Goal: Task Accomplishment & Management: Manage account settings

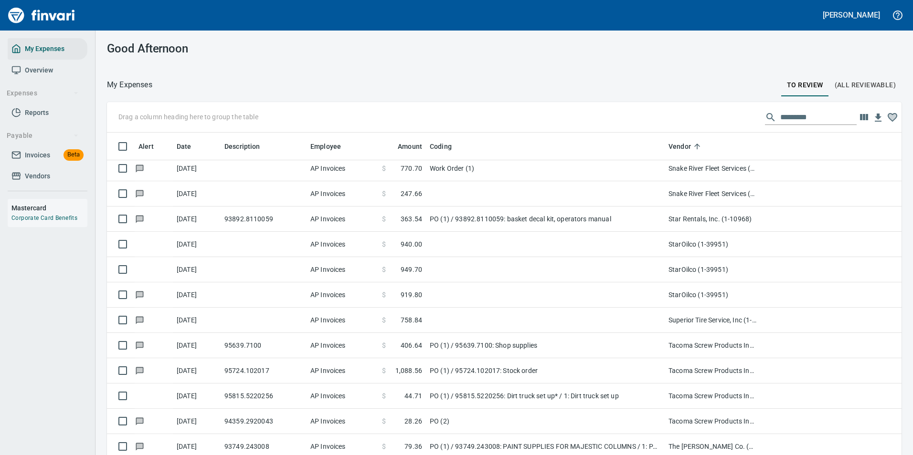
scroll to position [343, 773]
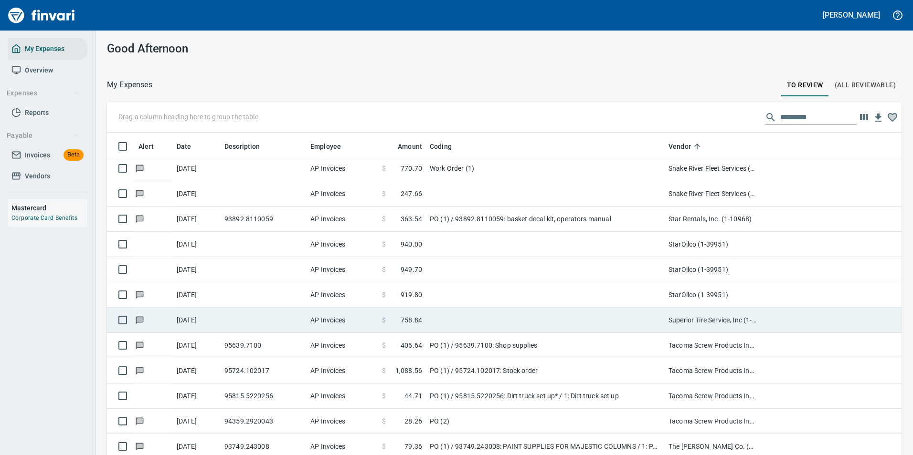
click at [424, 321] on td "$ 758.84" at bounding box center [402, 320] width 48 height 25
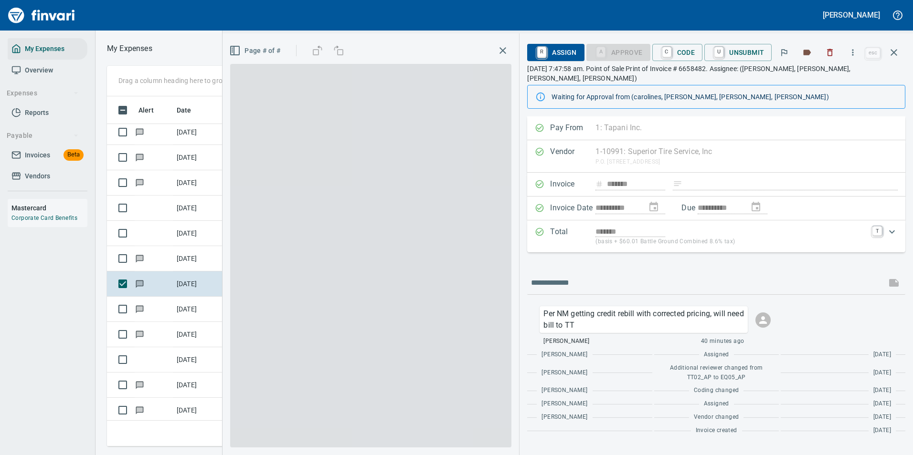
scroll to position [336, 541]
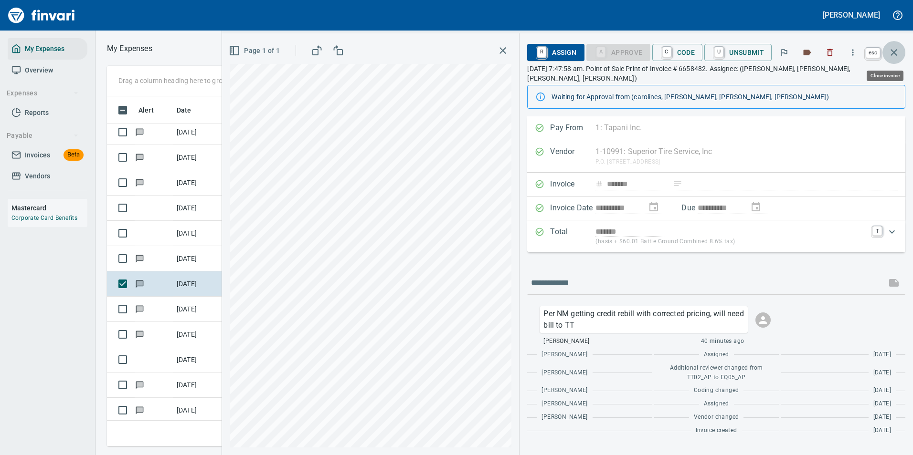
click at [894, 53] on icon "button" at bounding box center [893, 52] width 7 height 7
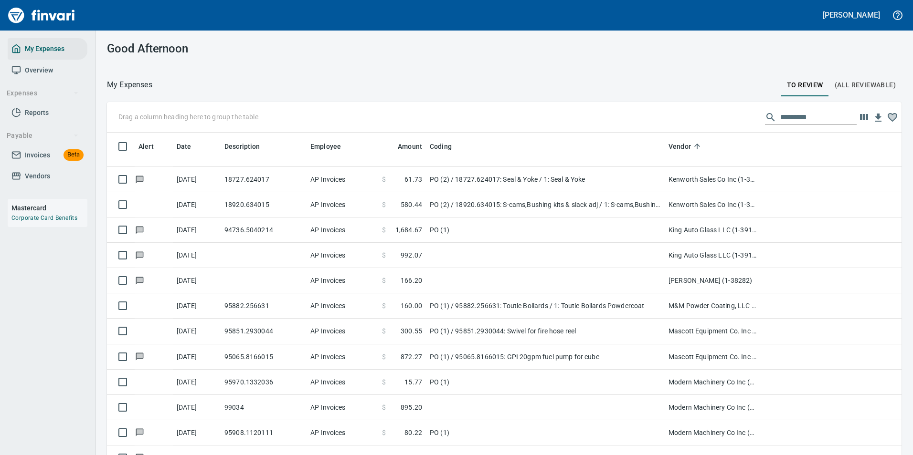
scroll to position [1814, 0]
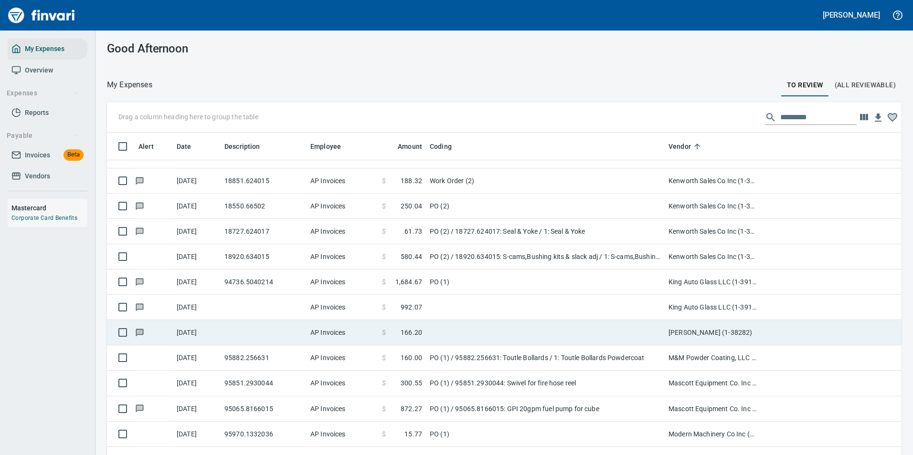
click at [210, 329] on td "[DATE]" at bounding box center [197, 332] width 48 height 25
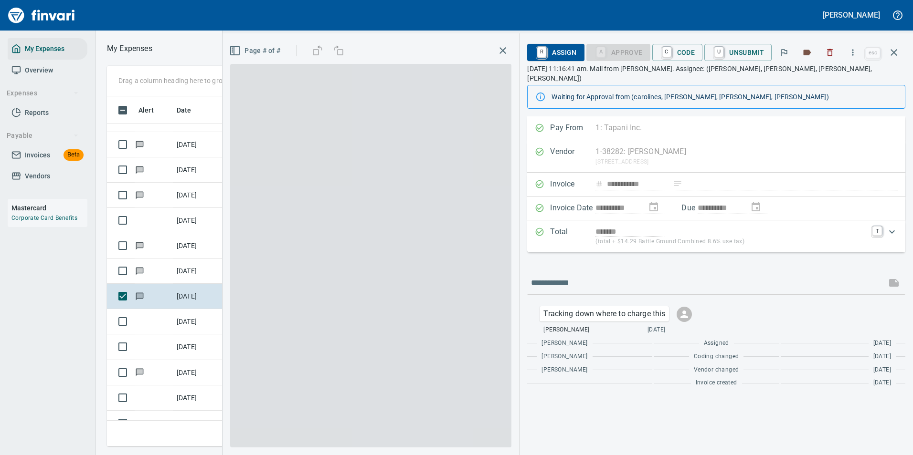
scroll to position [336, 541]
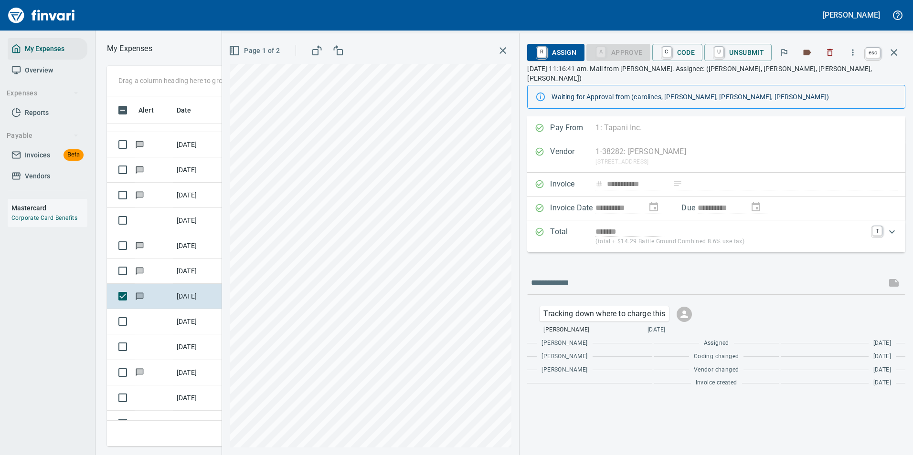
click at [892, 54] on icon "button" at bounding box center [893, 52] width 7 height 7
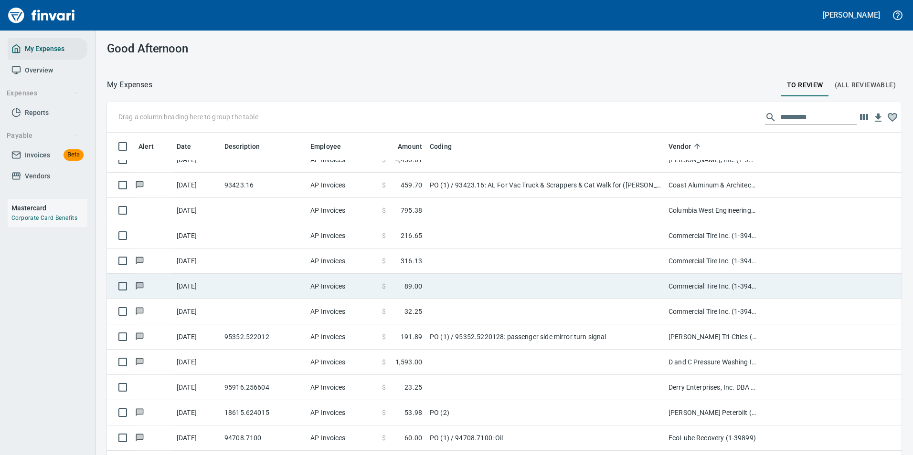
scroll to position [573, 0]
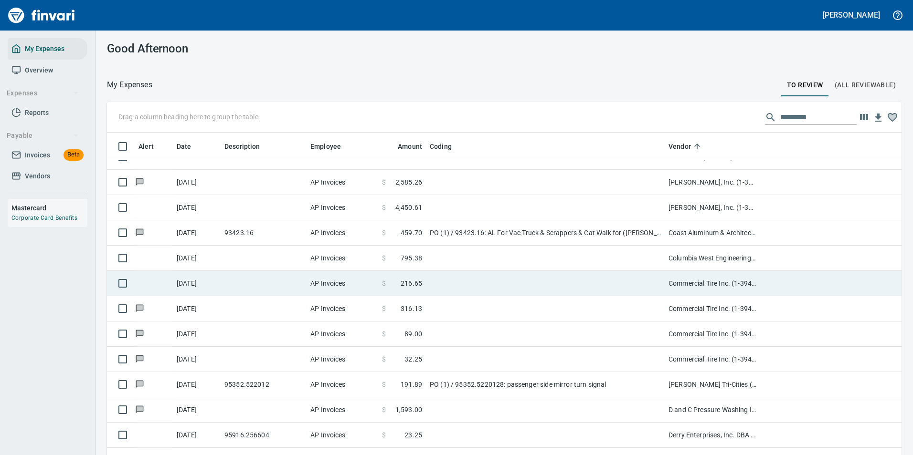
click at [458, 283] on td at bounding box center [545, 283] width 239 height 25
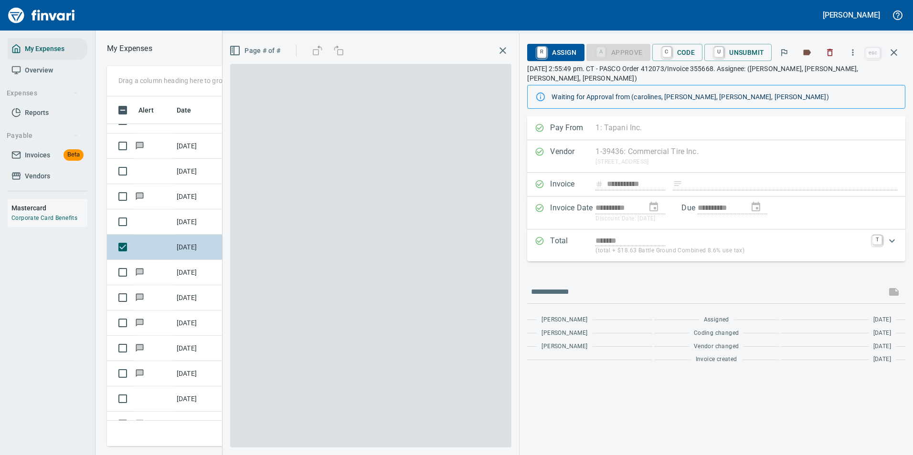
scroll to position [336, 541]
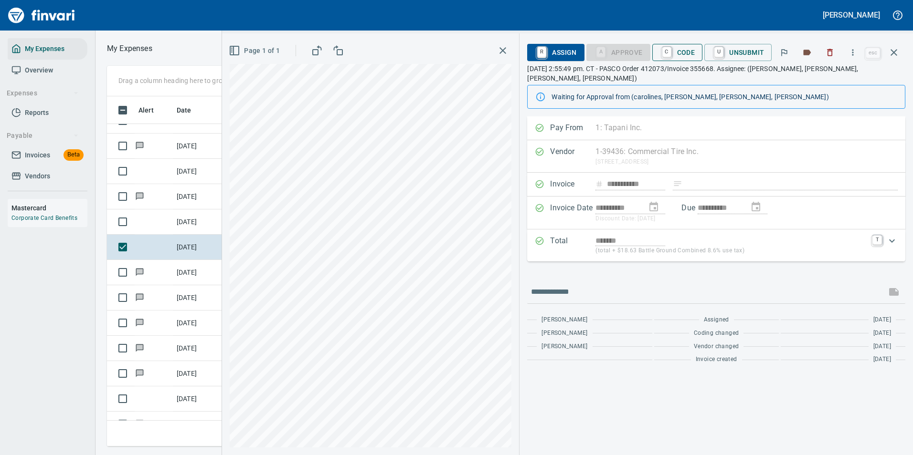
click at [683, 53] on span "C Code" at bounding box center [677, 52] width 35 height 16
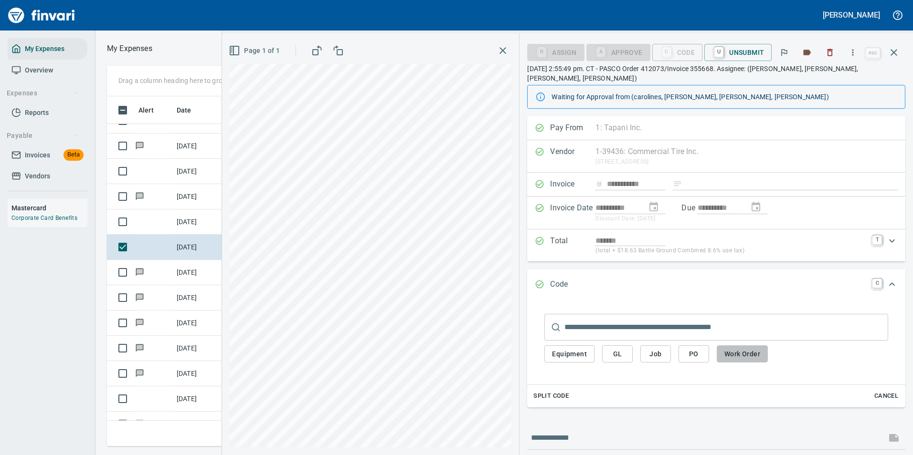
click at [731, 348] on span "Work Order" at bounding box center [742, 354] width 36 height 12
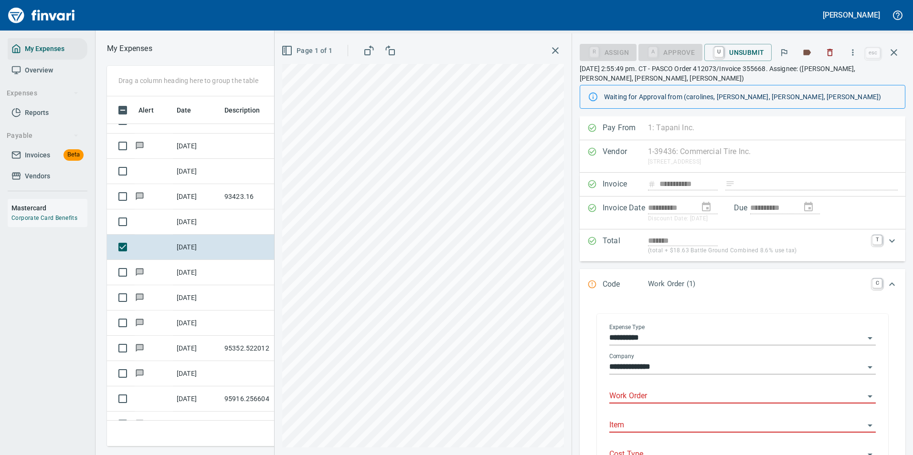
click at [650, 391] on input "Work Order" at bounding box center [736, 396] width 255 height 13
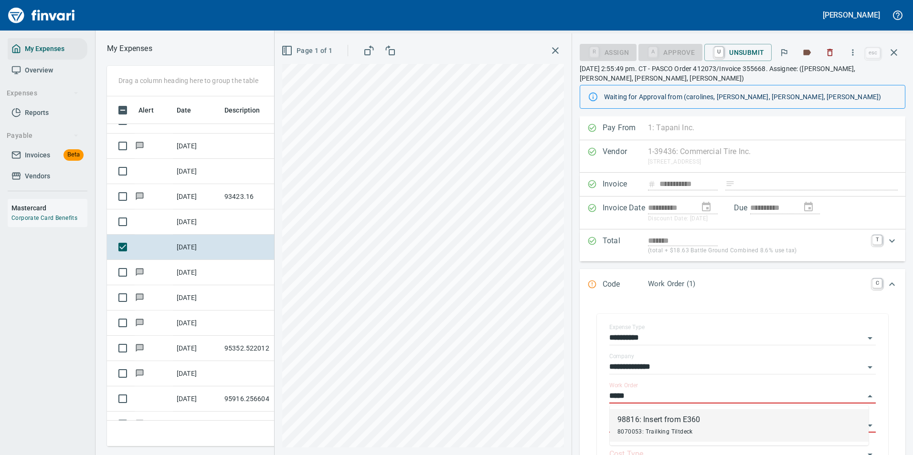
click at [643, 420] on div "98816: Insert from E360" at bounding box center [658, 419] width 83 height 11
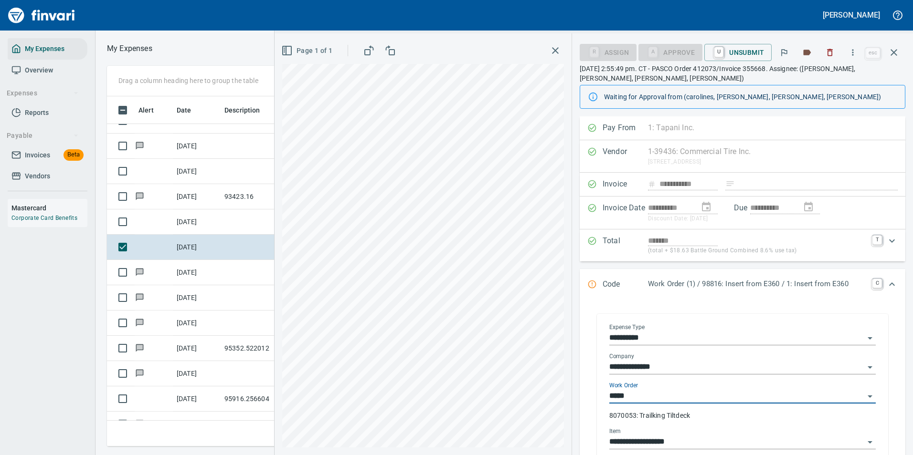
type input "**********"
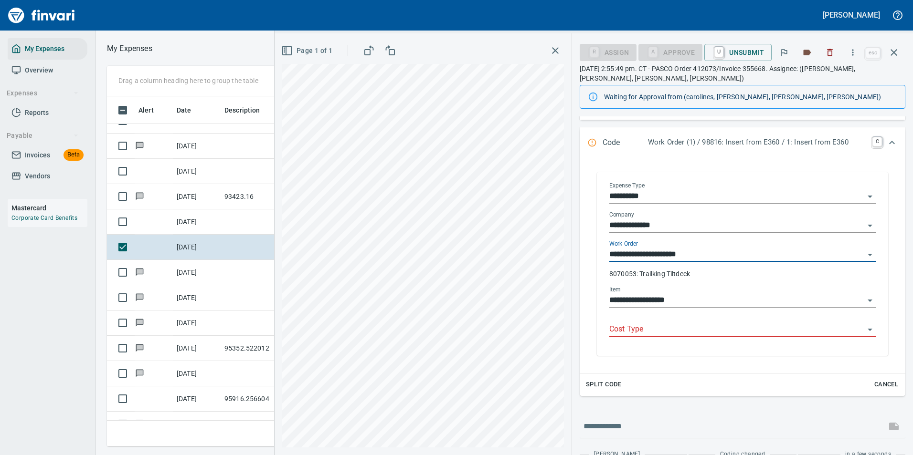
scroll to position [143, 0]
type input "**********"
click at [634, 328] on input "Cost Type" at bounding box center [736, 328] width 255 height 13
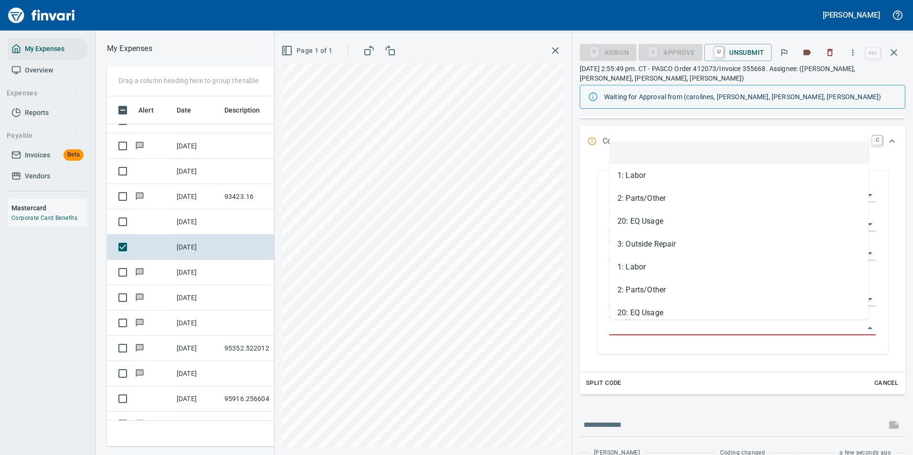
scroll to position [336, 541]
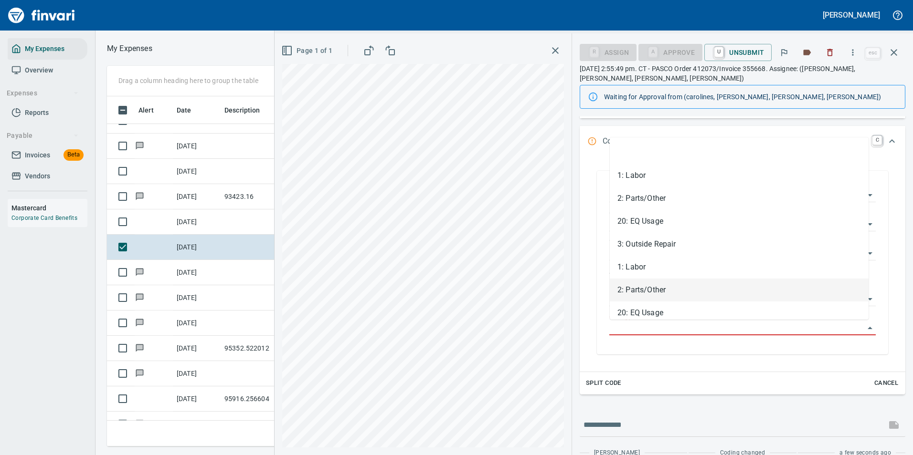
click at [621, 297] on li "2: Parts/Other" at bounding box center [739, 290] width 259 height 23
type input "**********"
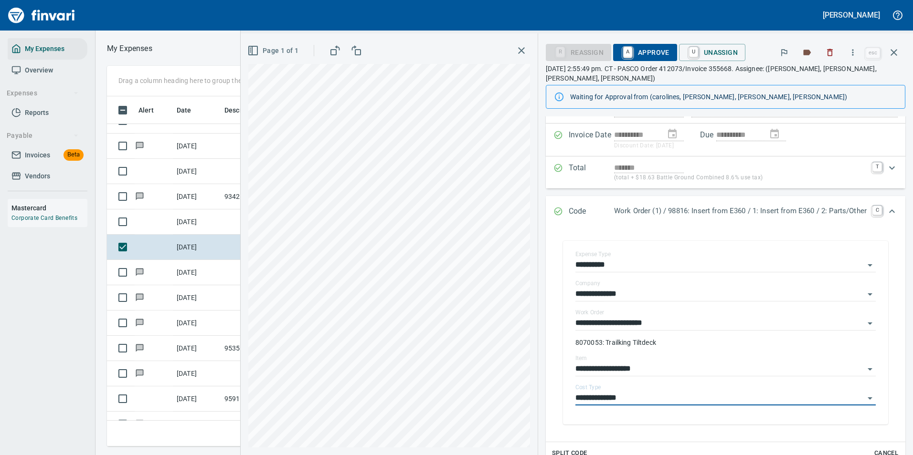
scroll to position [0, 0]
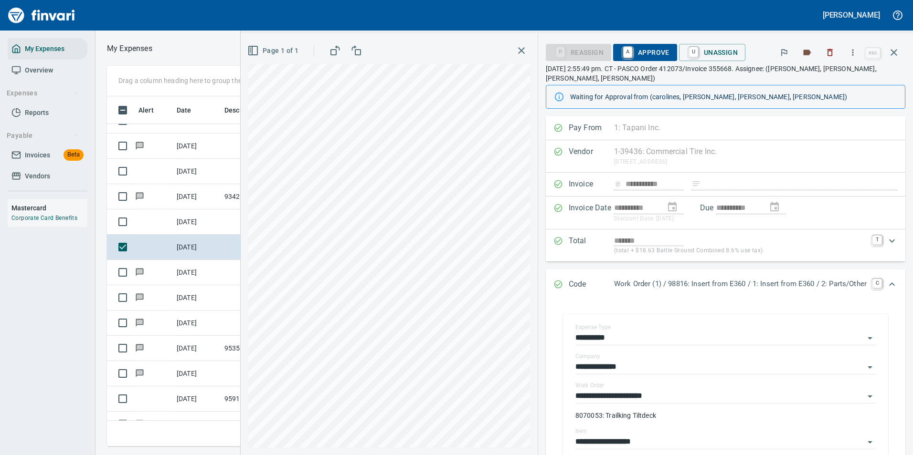
drag, startPoint x: 625, startPoint y: 50, endPoint x: 578, endPoint y: 76, distance: 54.1
click at [625, 50] on link "A" at bounding box center [627, 52] width 9 height 11
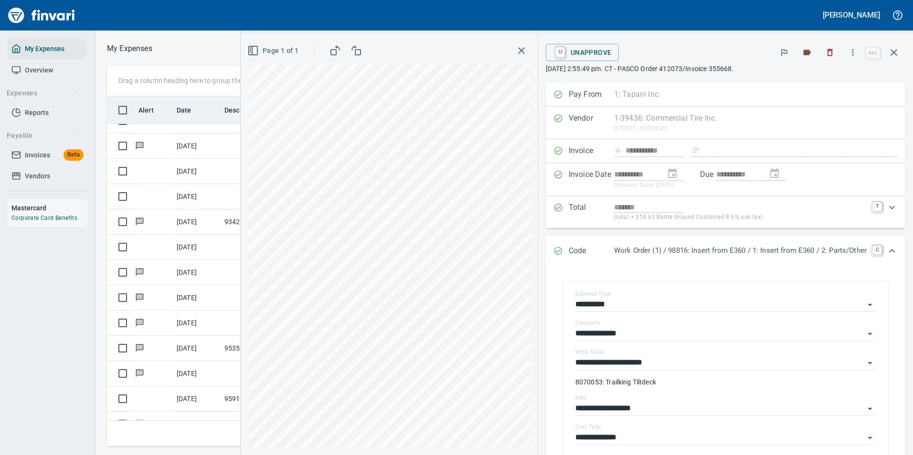
scroll to position [336, 541]
click at [893, 58] on icon "button" at bounding box center [893, 52] width 11 height 11
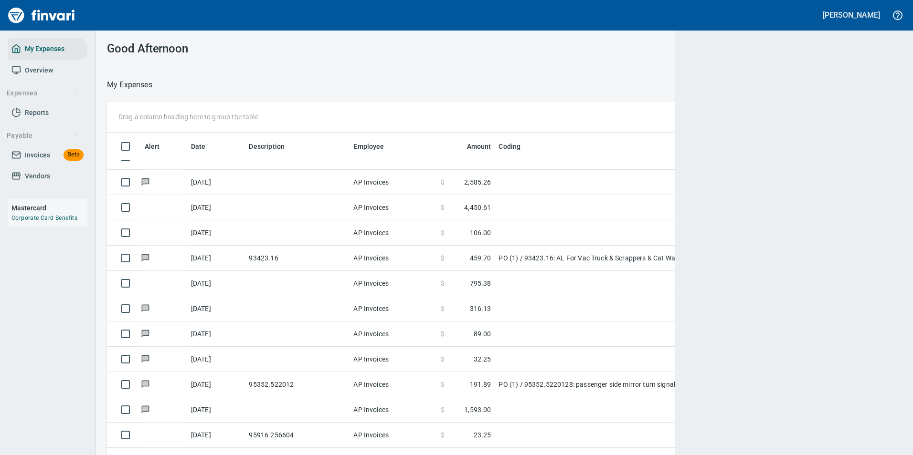
scroll to position [343, 771]
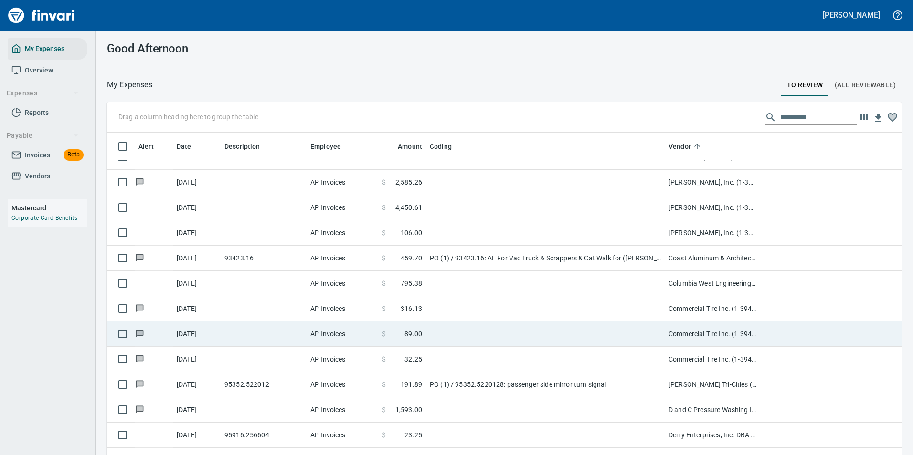
drag, startPoint x: 490, startPoint y: 308, endPoint x: 448, endPoint y: 298, distance: 42.7
click at [490, 308] on td at bounding box center [545, 308] width 239 height 25
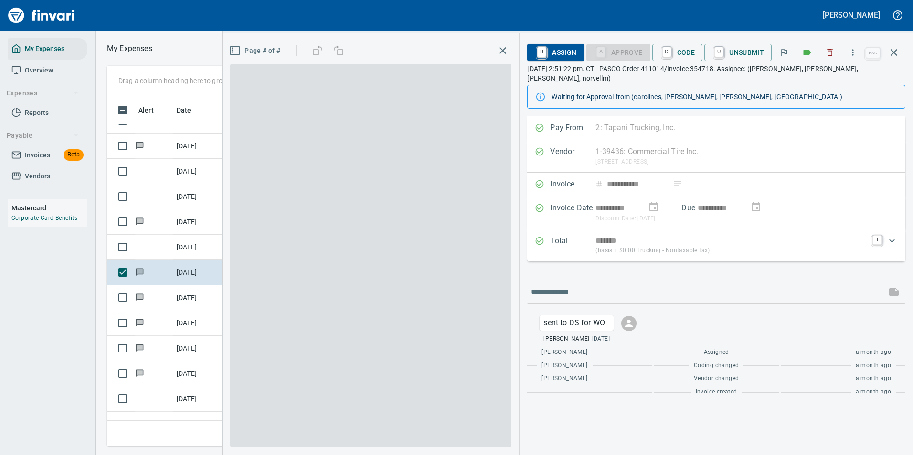
scroll to position [336, 541]
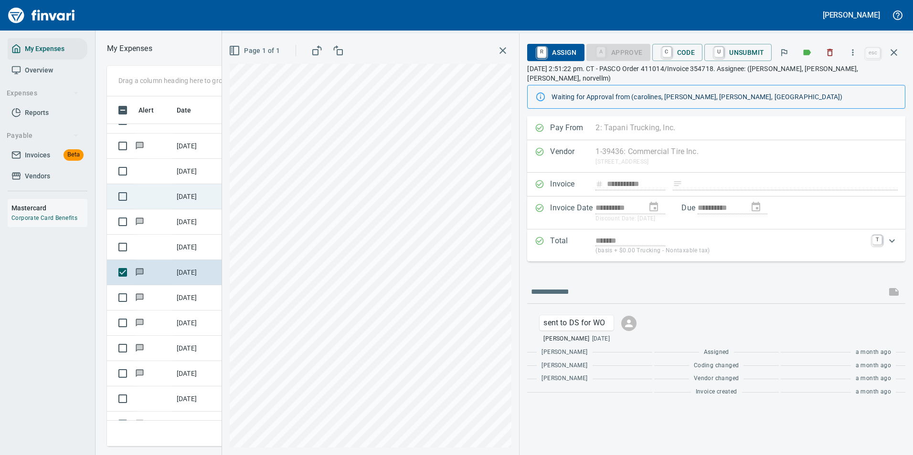
click at [219, 194] on div "Drag a column heading here to group the table Alert Date Description Employee A…" at bounding box center [503, 256] width 817 height 381
drag, startPoint x: 670, startPoint y: 51, endPoint x: 674, endPoint y: 151, distance: 100.3
click at [670, 50] on link "C" at bounding box center [666, 52] width 9 height 11
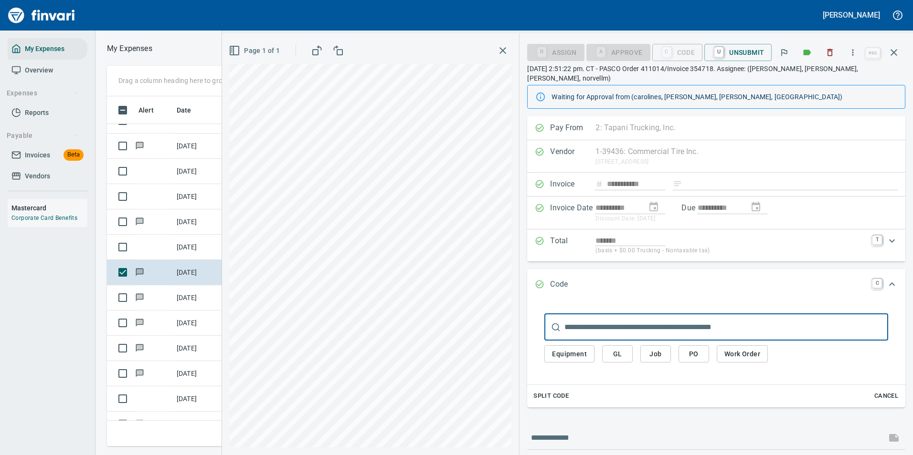
click at [730, 348] on span "Work Order" at bounding box center [742, 354] width 36 height 12
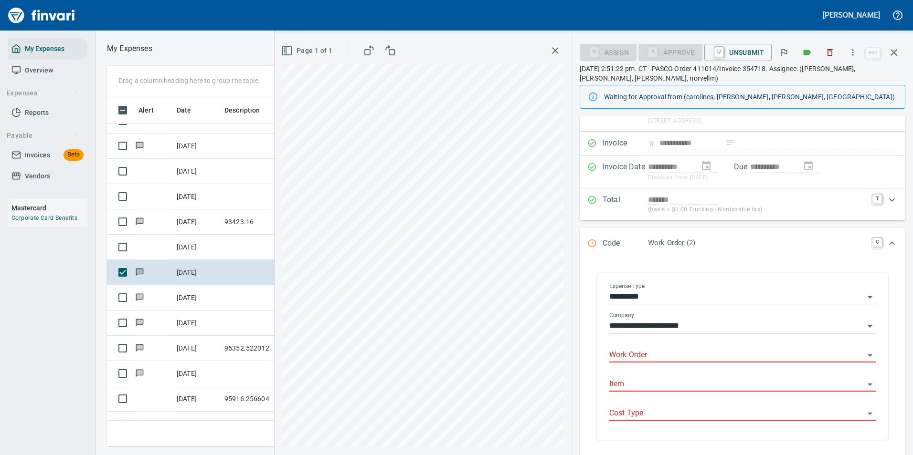
scroll to position [95, 0]
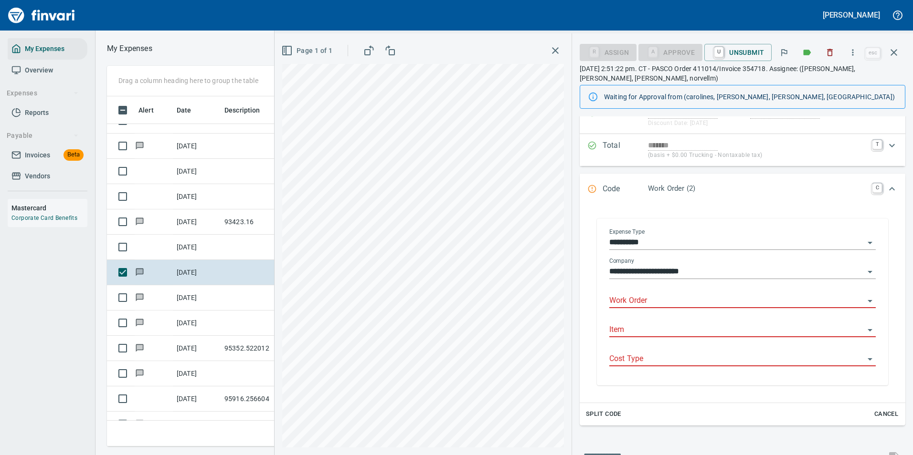
click at [645, 303] on input "Work Order" at bounding box center [736, 301] width 255 height 13
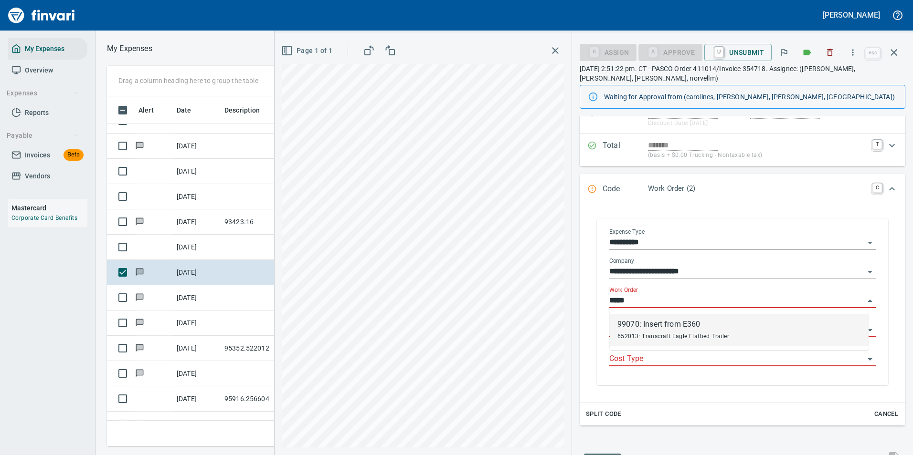
scroll to position [336, 541]
click at [651, 326] on div "99070: Insert from E360" at bounding box center [673, 324] width 112 height 11
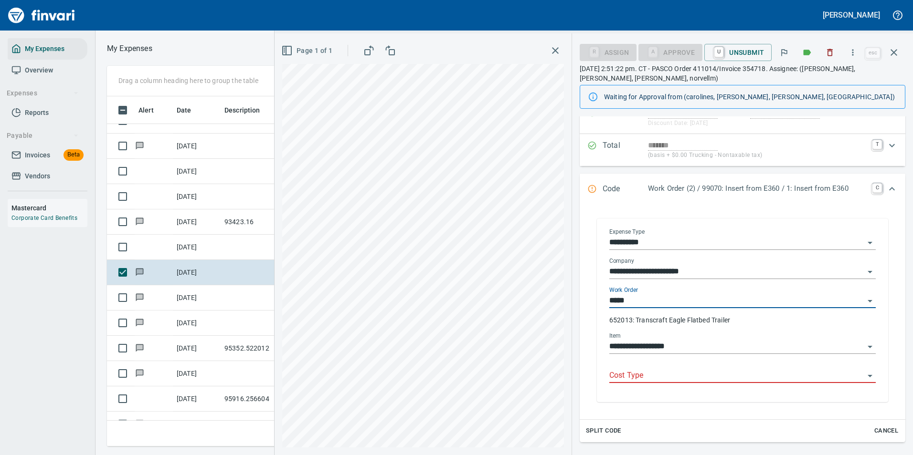
type input "**********"
click at [624, 376] on input "Cost Type" at bounding box center [736, 375] width 255 height 13
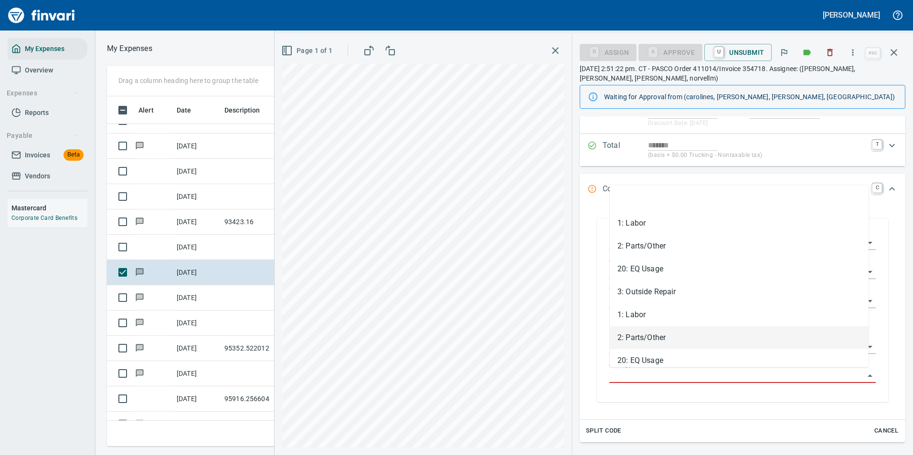
click at [627, 341] on li "2: Parts/Other" at bounding box center [739, 337] width 259 height 23
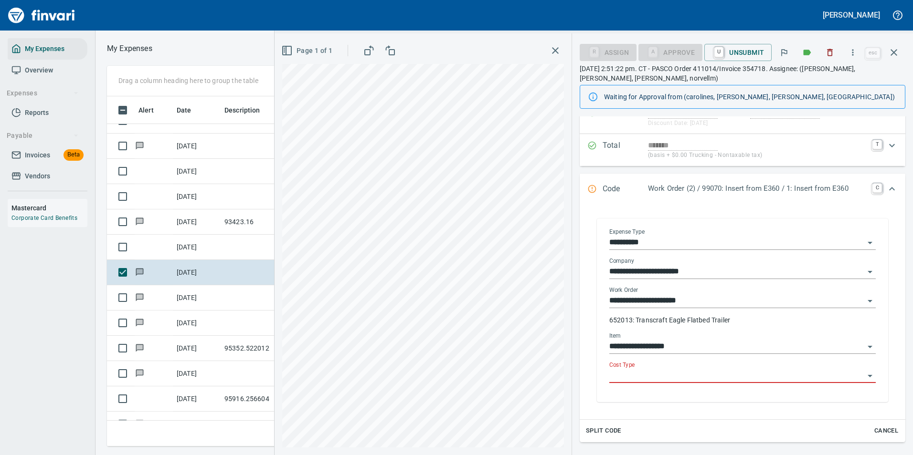
type input "**********"
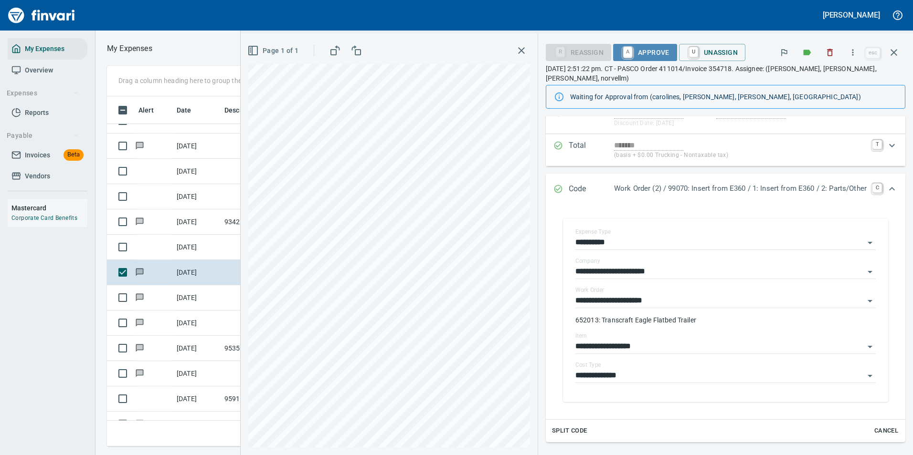
click at [631, 55] on span "A Approve" at bounding box center [645, 52] width 49 height 16
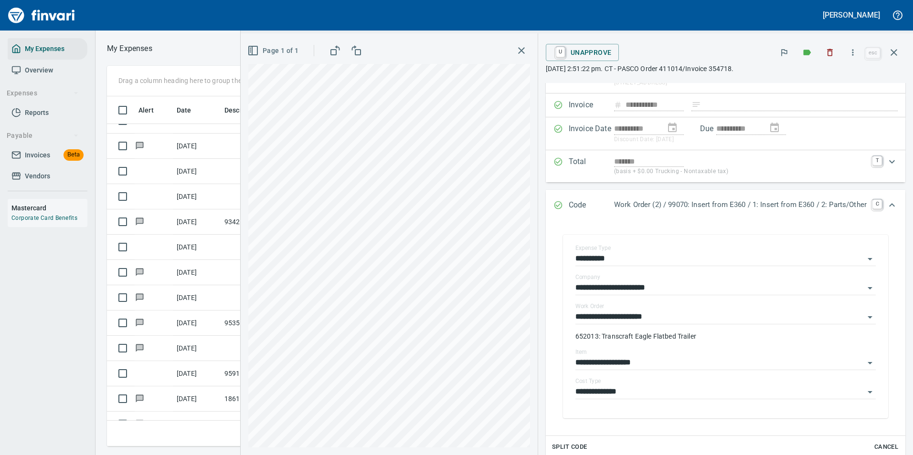
scroll to position [0, 0]
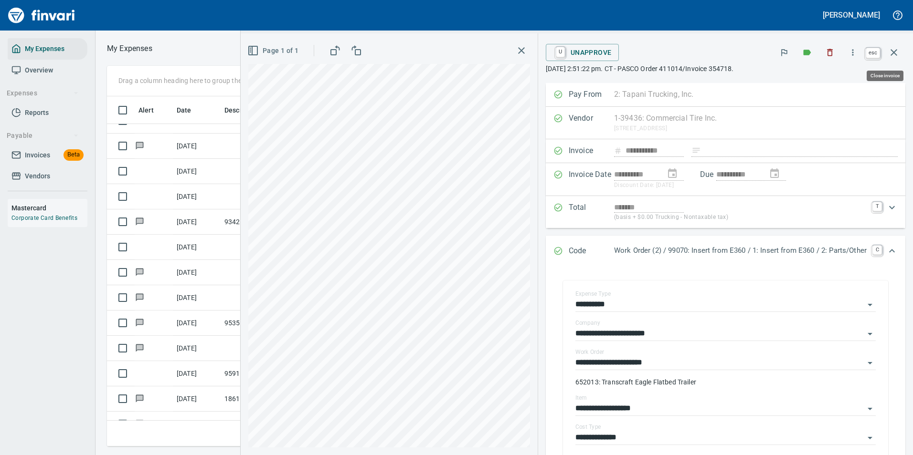
click at [891, 53] on icon "button" at bounding box center [893, 52] width 11 height 11
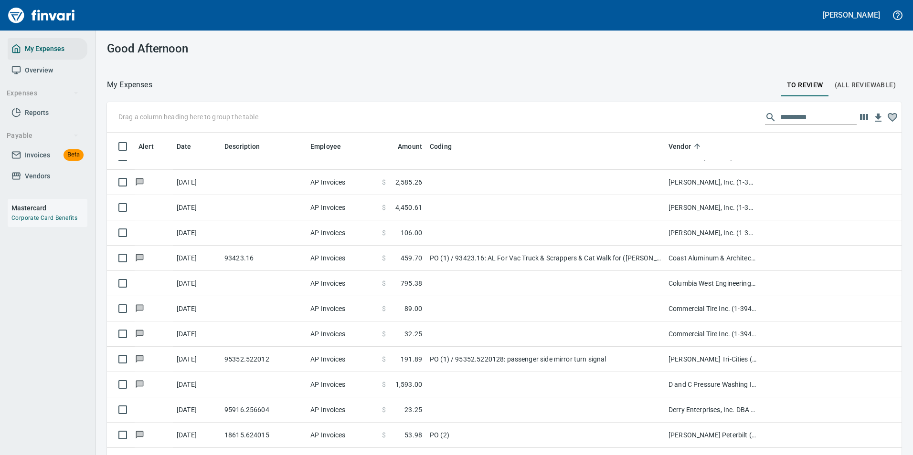
scroll to position [343, 771]
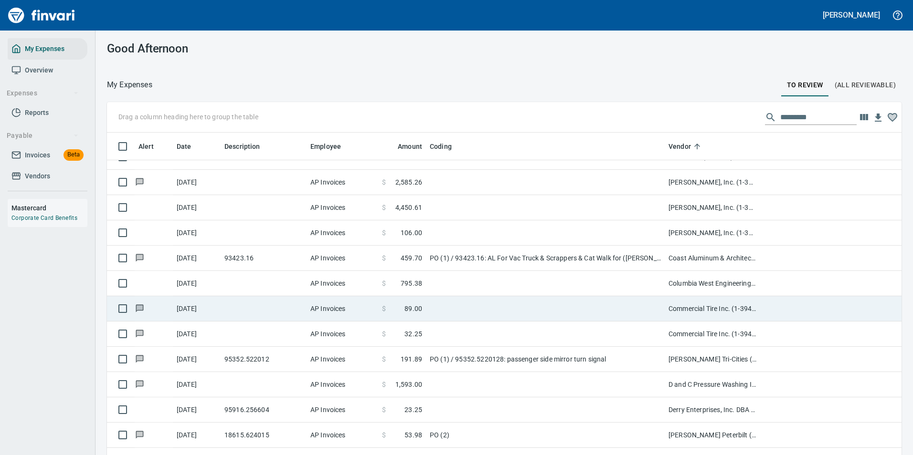
click at [450, 307] on td at bounding box center [545, 308] width 239 height 25
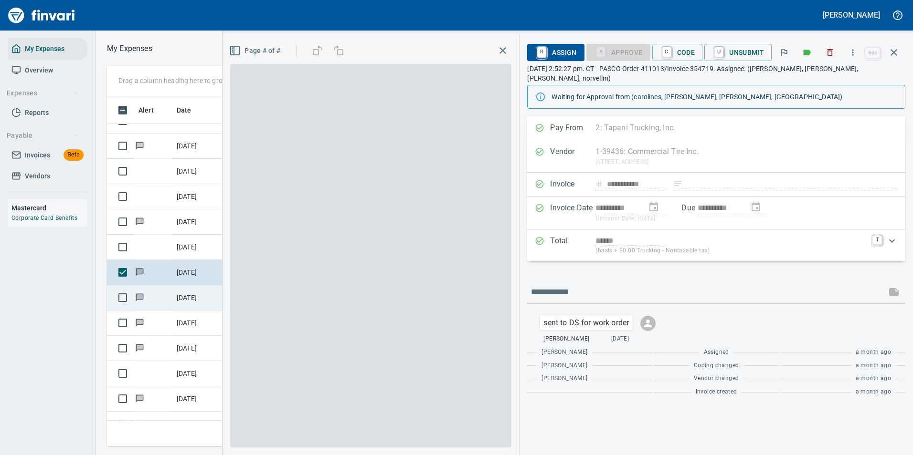
scroll to position [336, 541]
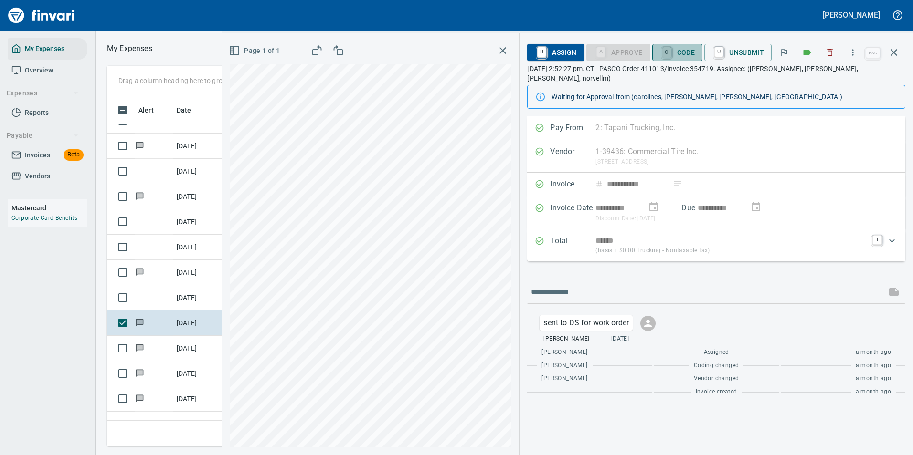
click at [671, 49] on link "C" at bounding box center [666, 52] width 9 height 11
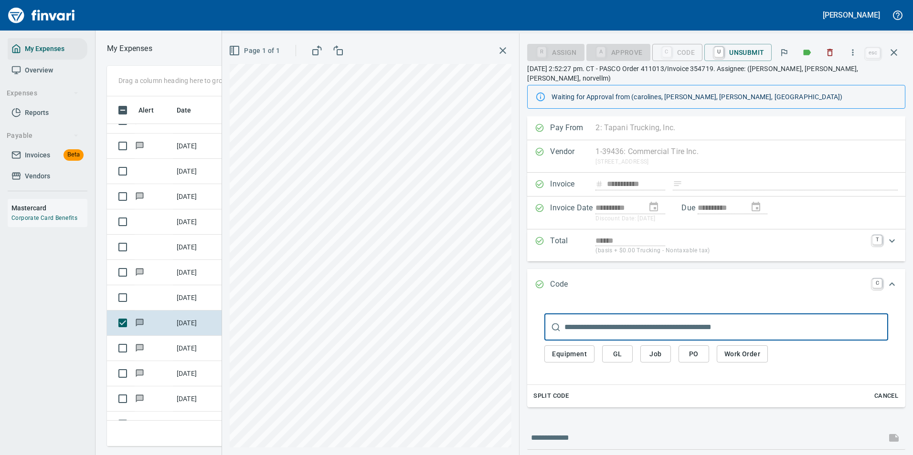
drag, startPoint x: 735, startPoint y: 352, endPoint x: 574, endPoint y: 354, distance: 160.4
click at [735, 351] on button "Work Order" at bounding box center [741, 355] width 51 height 18
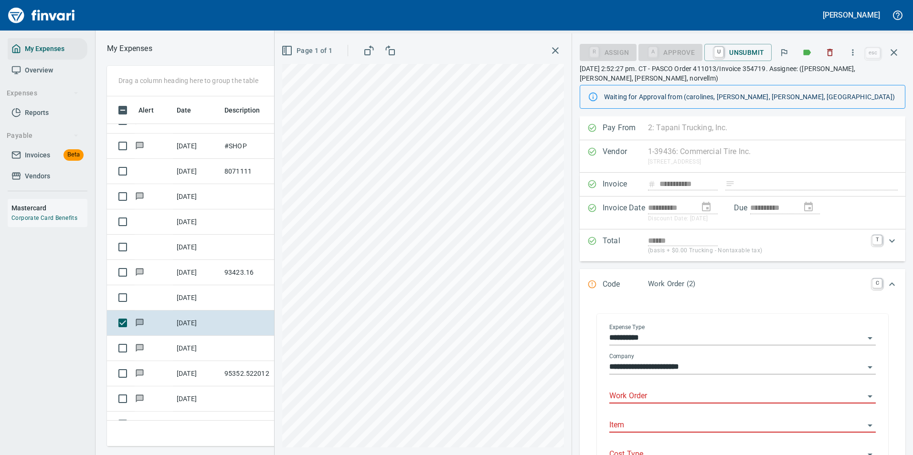
click at [632, 388] on div "Work Order" at bounding box center [742, 392] width 266 height 21
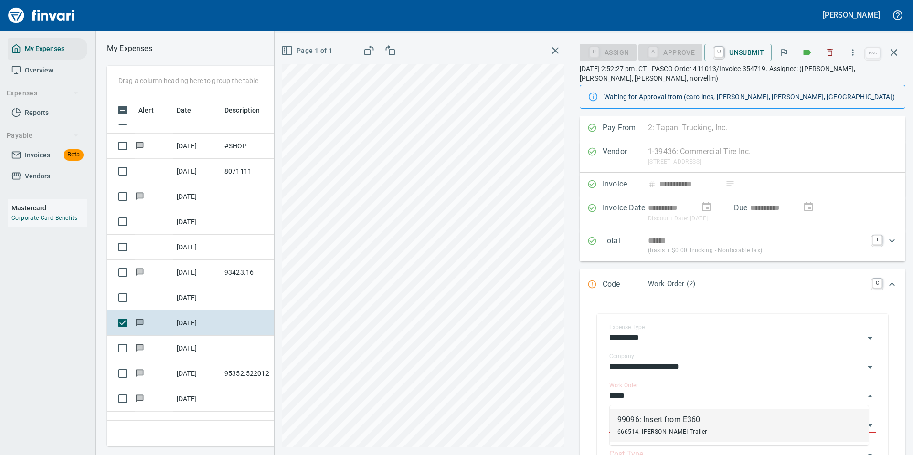
type input "*****"
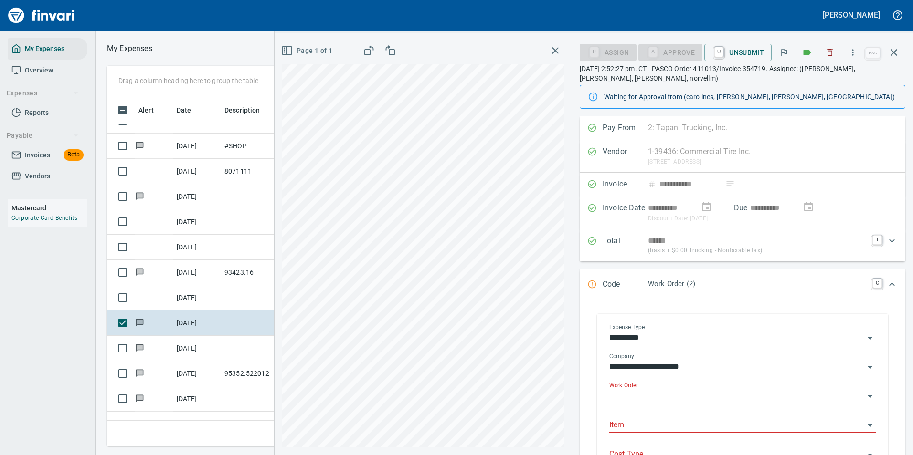
click at [629, 401] on input "Work Order" at bounding box center [736, 396] width 255 height 13
click at [646, 430] on span "634019: Pioneer Pup Trailer" at bounding box center [655, 432] width 77 height 7
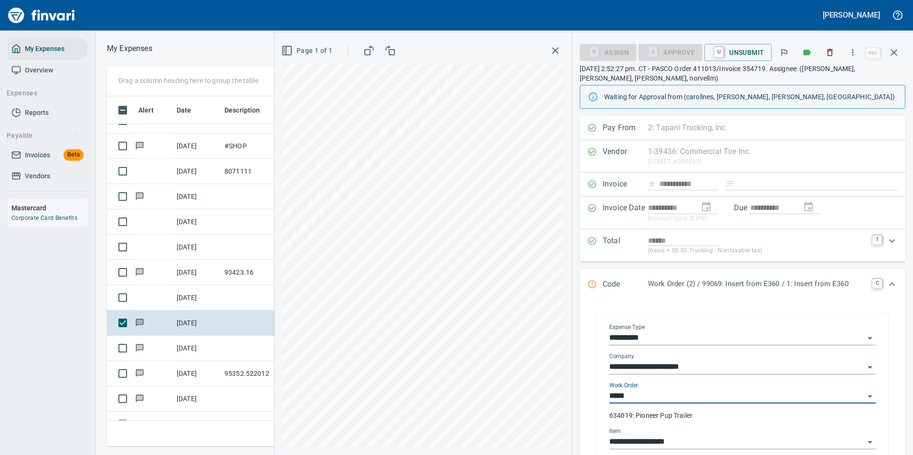
type input "**********"
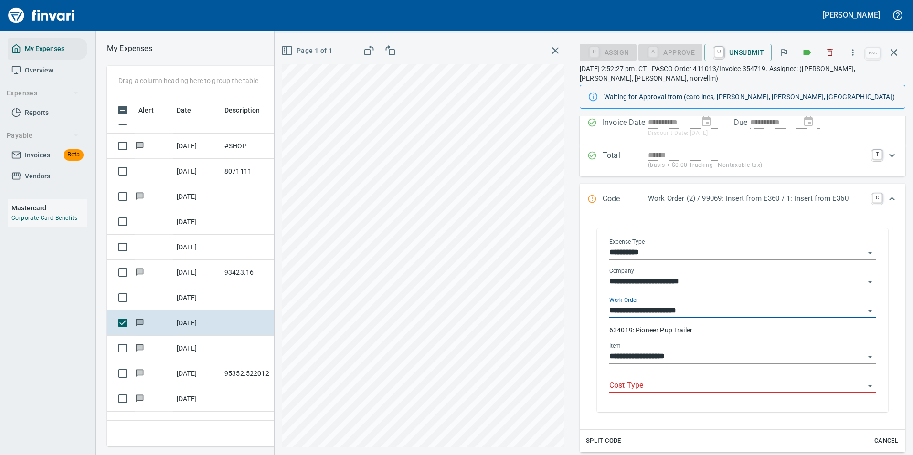
scroll to position [95, 0]
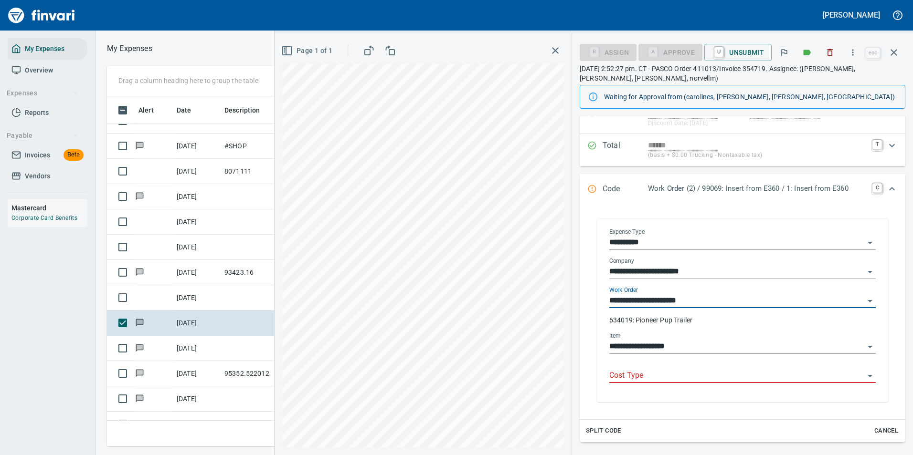
type input "**********"
drag, startPoint x: 651, startPoint y: 374, endPoint x: 645, endPoint y: 372, distance: 5.9
click at [649, 374] on input "Cost Type" at bounding box center [736, 375] width 255 height 13
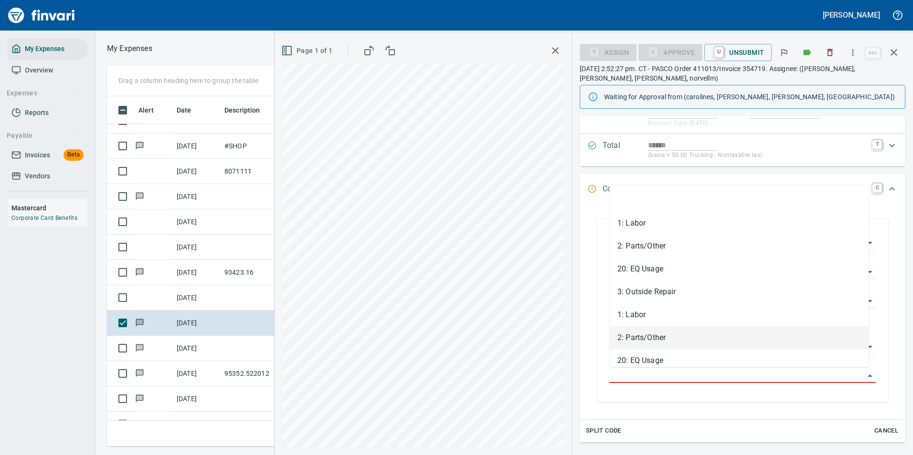
click at [636, 339] on li "2: Parts/Other" at bounding box center [739, 337] width 259 height 23
type input "**********"
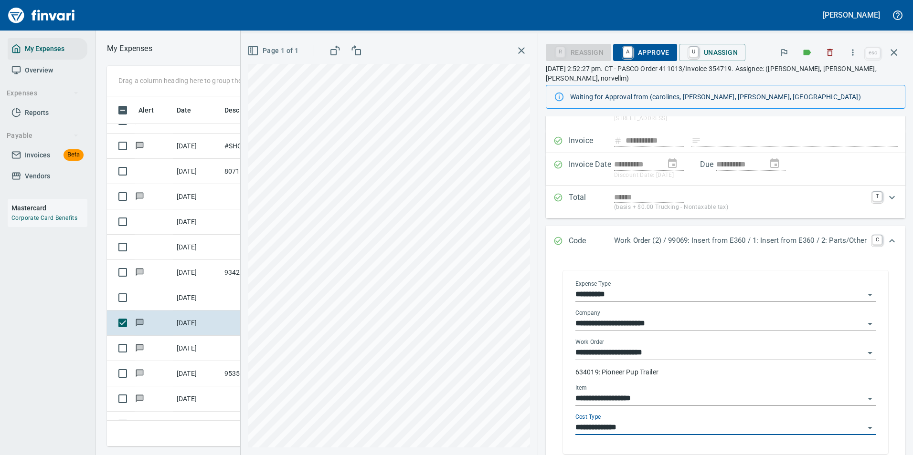
scroll to position [0, 0]
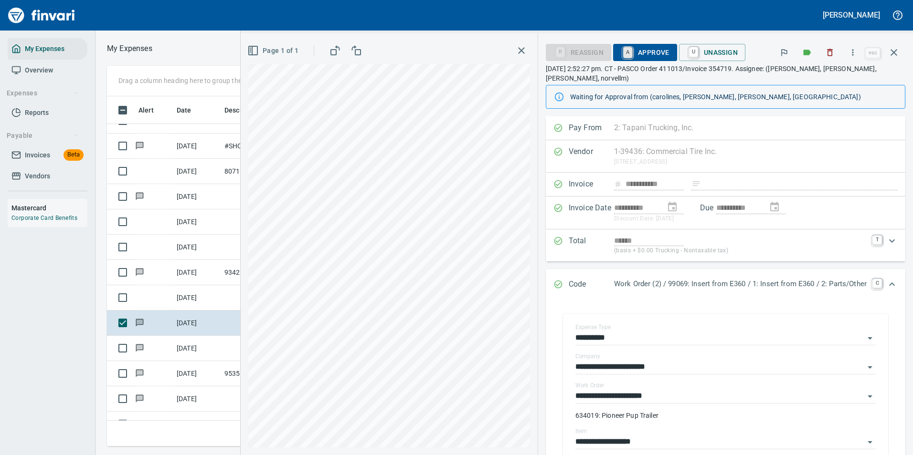
click at [623, 53] on link "A" at bounding box center [627, 52] width 9 height 11
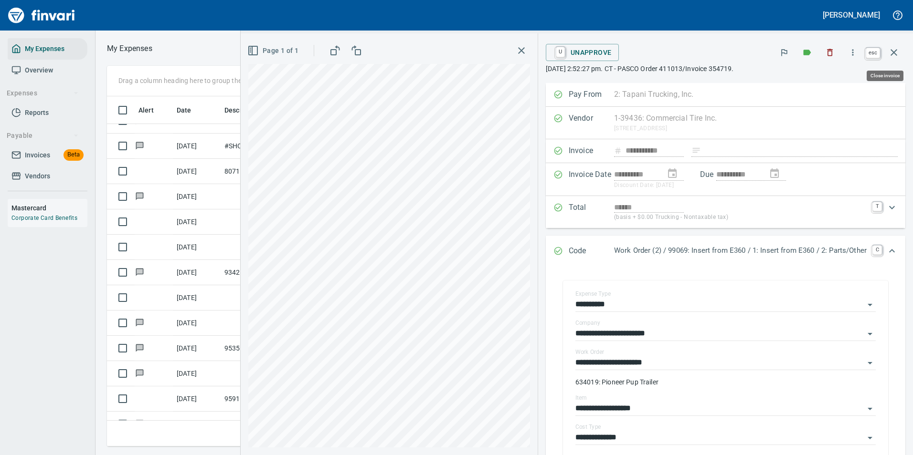
click at [892, 51] on icon "button" at bounding box center [893, 52] width 7 height 7
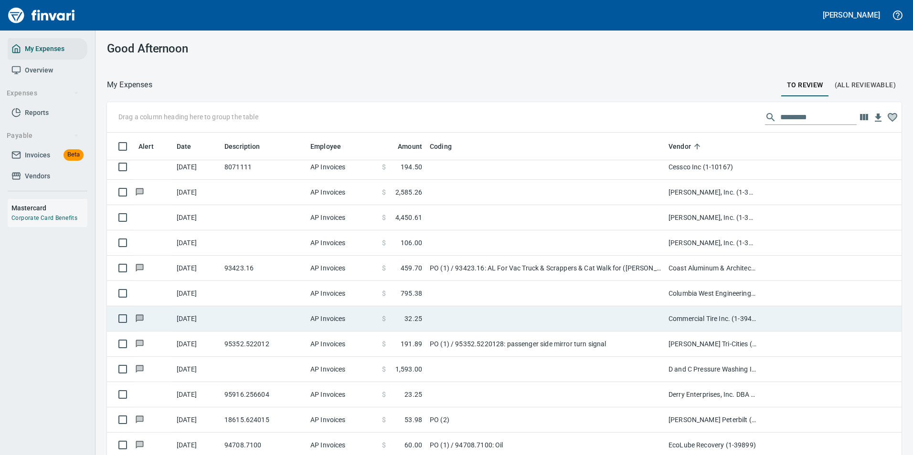
scroll to position [621, 0]
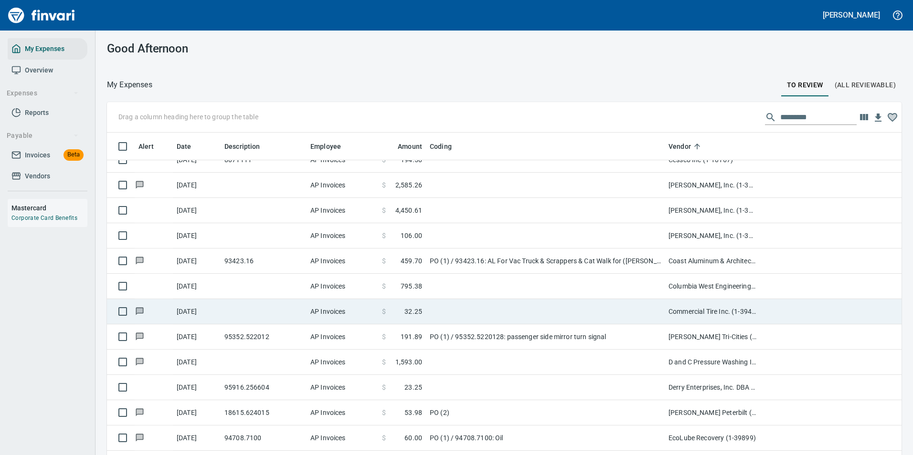
click at [474, 316] on td at bounding box center [545, 311] width 239 height 25
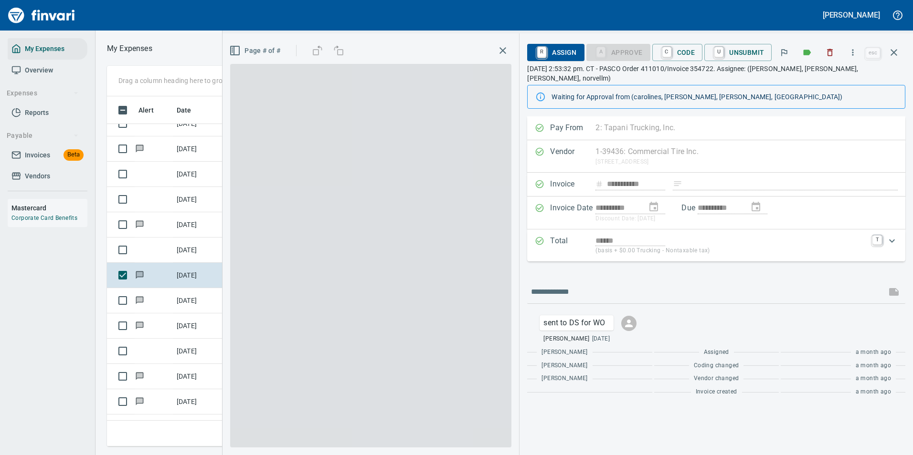
scroll to position [336, 541]
